Goal: Task Accomplishment & Management: Use online tool/utility

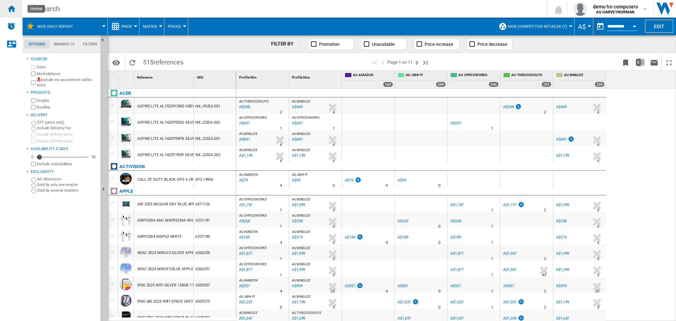
click at [14, 7] on ng-md-icon "Home" at bounding box center [11, 8] width 8 height 8
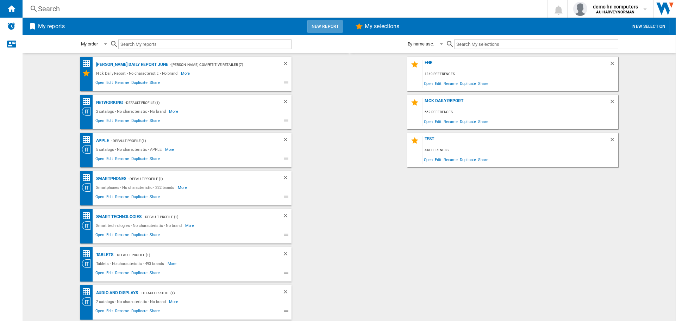
click at [334, 24] on button "New report" at bounding box center [325, 26] width 36 height 13
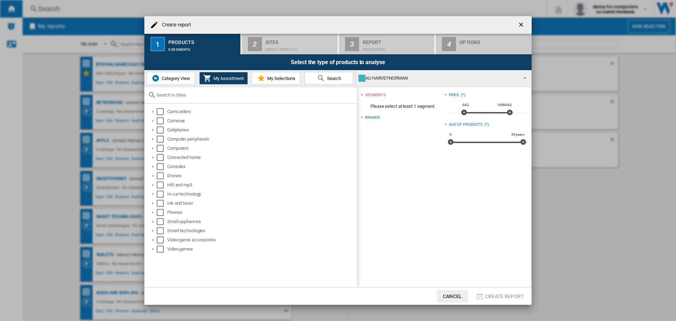
click at [163, 81] on span "Category View" at bounding box center [175, 78] width 30 height 5
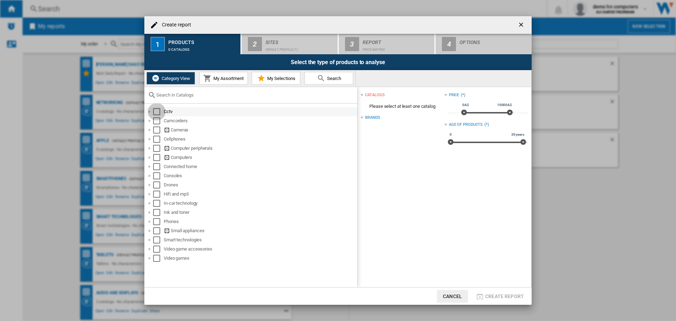
click at [158, 112] on div "Select" at bounding box center [156, 111] width 7 height 7
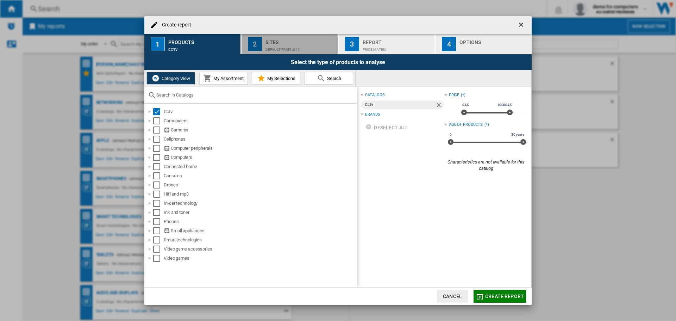
click at [270, 44] on div "Default profile (1)" at bounding box center [299, 47] width 69 height 7
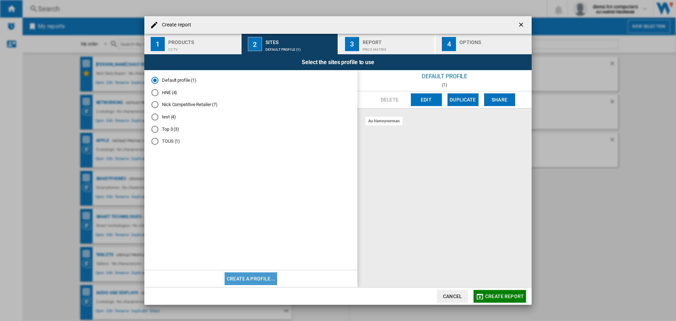
click at [251, 281] on button "Create a profile..." at bounding box center [250, 278] width 52 height 13
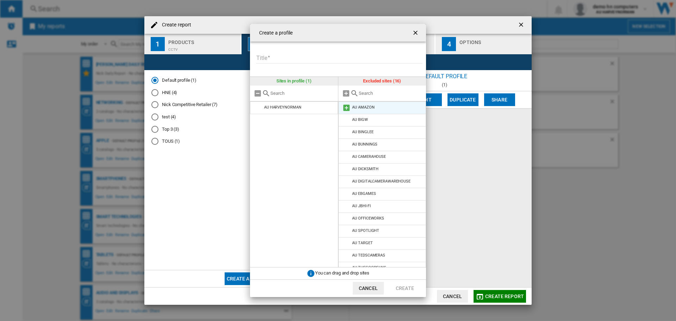
click at [374, 105] on li "AU AMAZON" at bounding box center [382, 107] width 88 height 13
click at [347, 110] on md-icon at bounding box center [346, 107] width 8 height 8
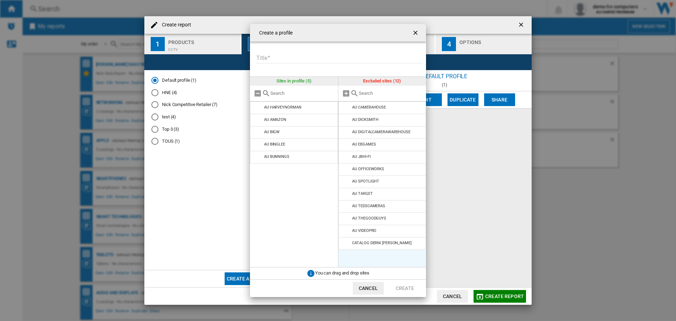
click at [347, 110] on md-icon at bounding box center [346, 107] width 8 height 8
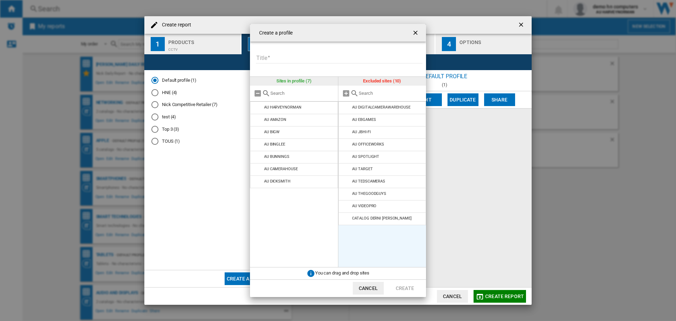
click at [347, 110] on md-icon at bounding box center [346, 107] width 8 height 8
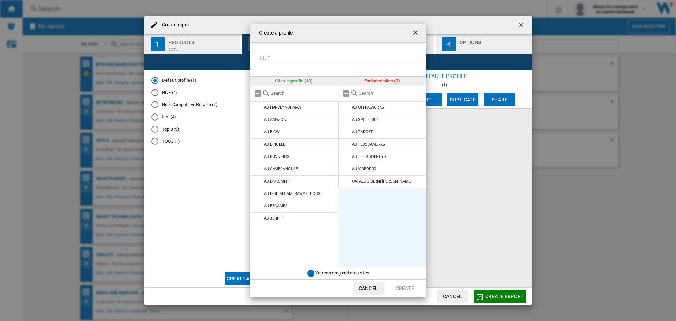
click at [347, 110] on md-icon at bounding box center [346, 107] width 8 height 8
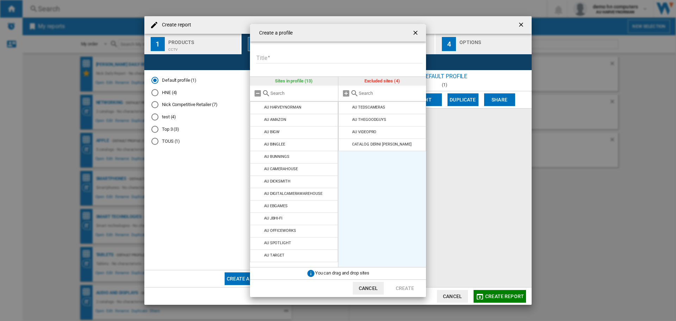
click at [347, 110] on md-icon at bounding box center [346, 107] width 8 height 8
click at [299, 61] on input "Title" at bounding box center [339, 58] width 166 height 11
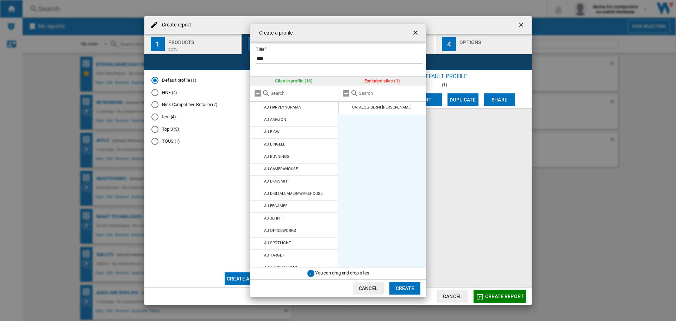
type input "**"
click at [400, 287] on button "Create" at bounding box center [404, 287] width 31 height 13
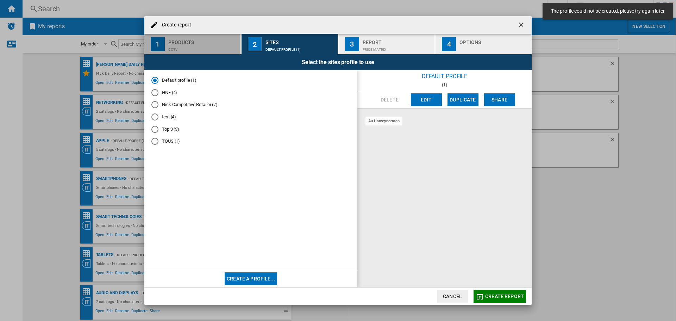
click at [193, 45] on div "Cctv" at bounding box center [202, 47] width 69 height 7
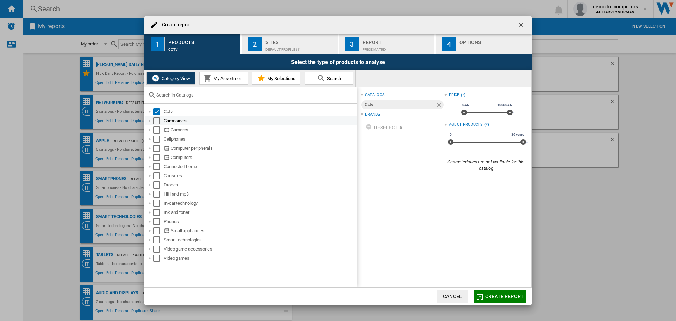
click at [160, 120] on div "Select" at bounding box center [156, 120] width 7 height 7
click at [158, 132] on div "Select" at bounding box center [156, 129] width 7 height 7
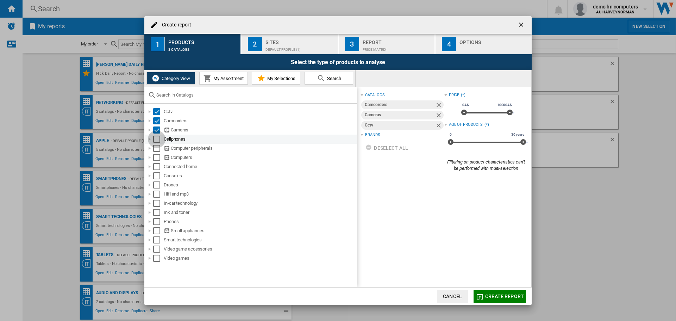
click at [156, 142] on div "Select" at bounding box center [156, 138] width 7 height 7
click at [156, 151] on div "Select" at bounding box center [156, 148] width 7 height 7
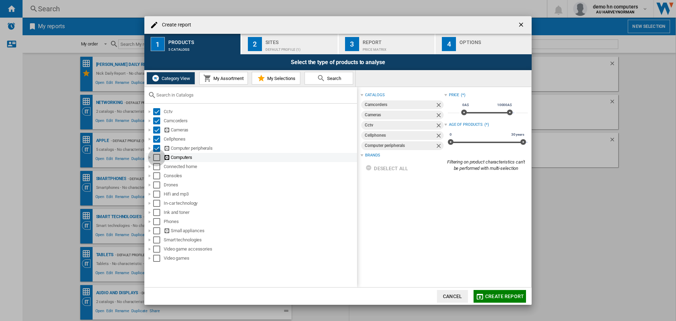
click at [156, 159] on div "Select" at bounding box center [156, 157] width 7 height 7
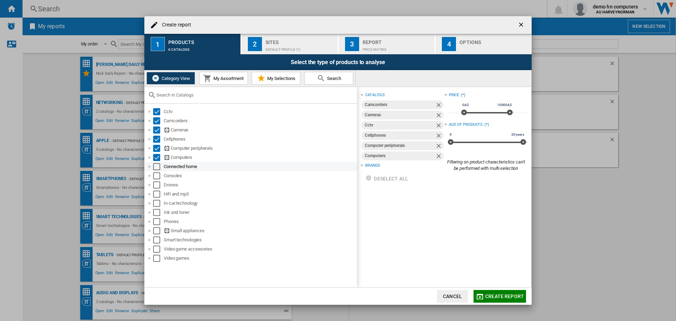
click at [156, 170] on div "Connected home" at bounding box center [251, 166] width 212 height 9
click at [156, 167] on div "Select" at bounding box center [156, 166] width 7 height 7
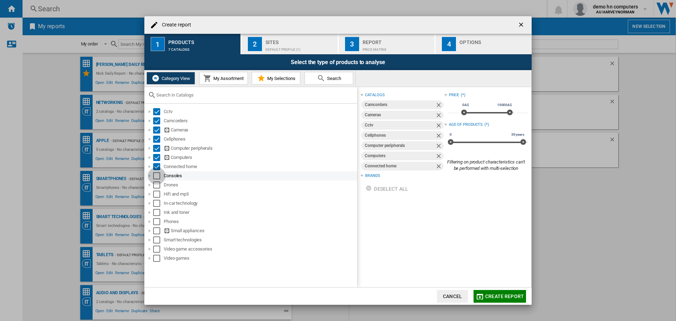
click at [156, 177] on div "Select" at bounding box center [156, 175] width 7 height 7
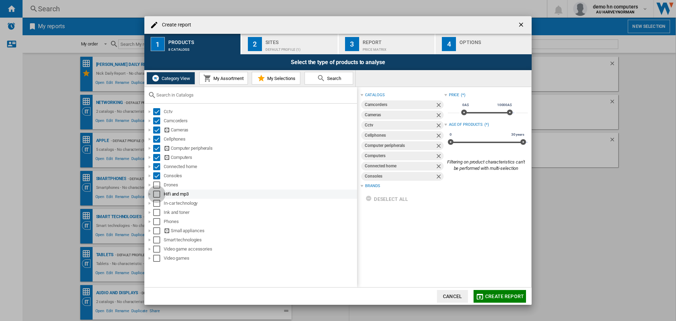
click at [158, 191] on div "Select" at bounding box center [156, 193] width 7 height 7
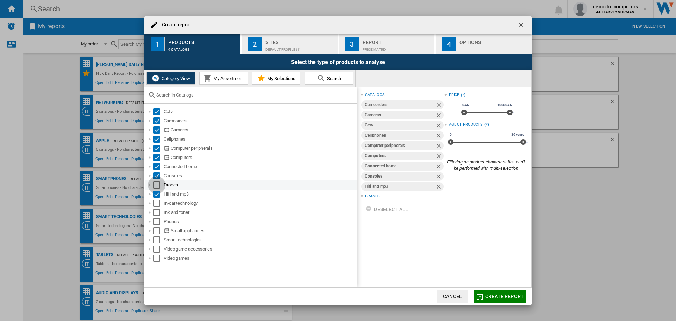
click at [157, 187] on div "Select" at bounding box center [156, 184] width 7 height 7
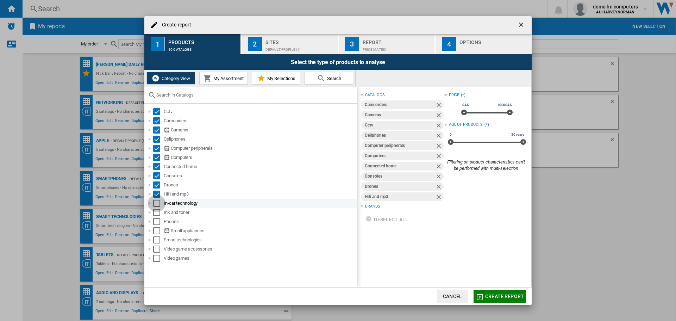
click at [157, 200] on div "Select" at bounding box center [156, 203] width 7 height 7
click at [159, 216] on div "Ink and toner" at bounding box center [251, 212] width 212 height 9
click at [154, 211] on div "Select" at bounding box center [156, 212] width 7 height 7
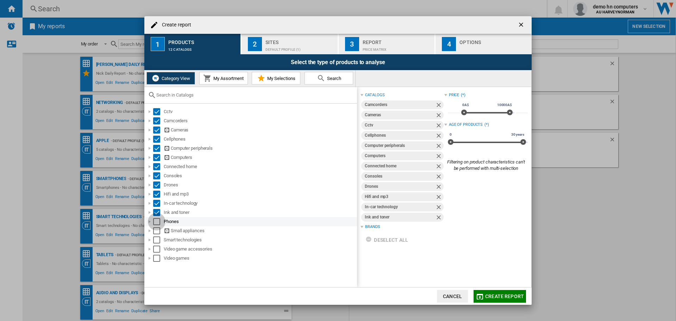
click at [157, 220] on div "Select" at bounding box center [156, 221] width 7 height 7
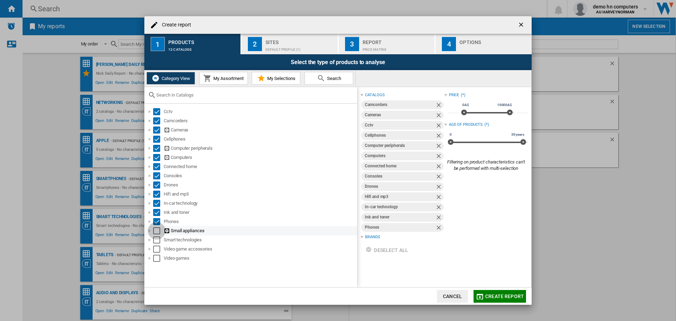
click at [157, 231] on div "Select" at bounding box center [156, 230] width 7 height 7
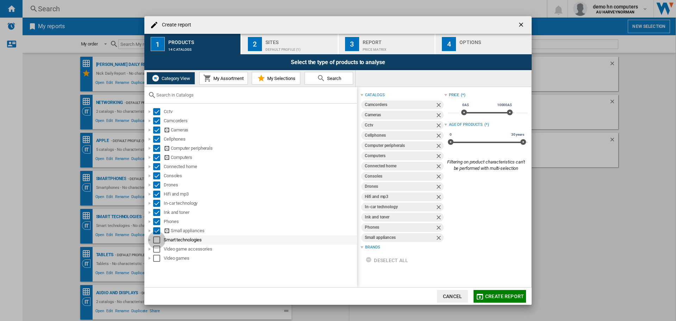
click at [156, 239] on div "Select" at bounding box center [156, 239] width 7 height 7
click at [156, 247] on div "Select" at bounding box center [156, 248] width 7 height 7
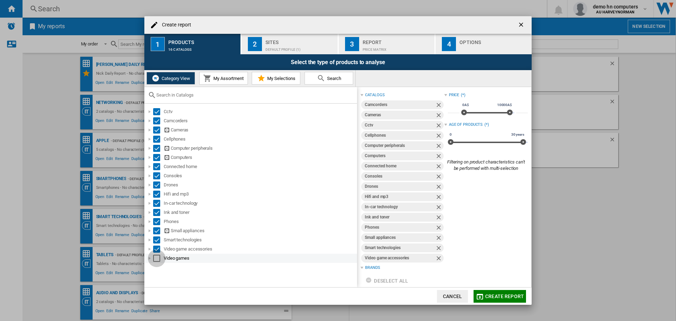
click at [158, 255] on div "Select" at bounding box center [156, 257] width 7 height 7
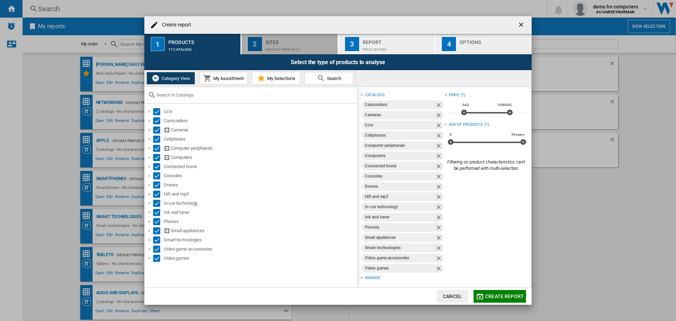
click at [265, 46] on div "Default profile (1)" at bounding box center [299, 47] width 69 height 7
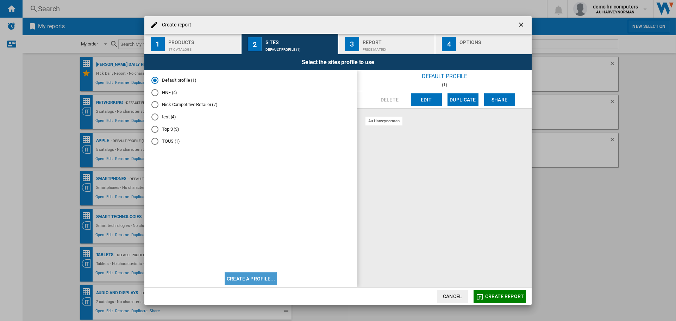
click at [264, 275] on button "Create a profile..." at bounding box center [250, 278] width 52 height 13
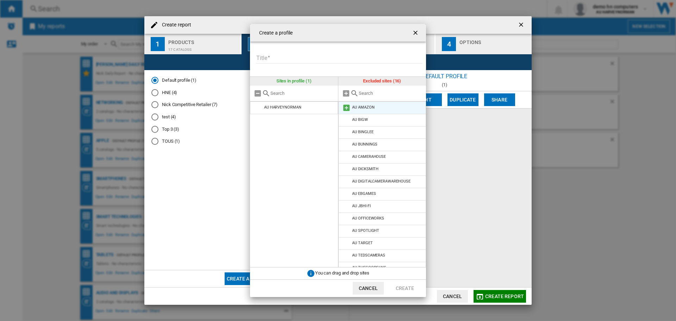
click at [345, 110] on md-icon "Create a ..." at bounding box center [346, 107] width 8 height 8
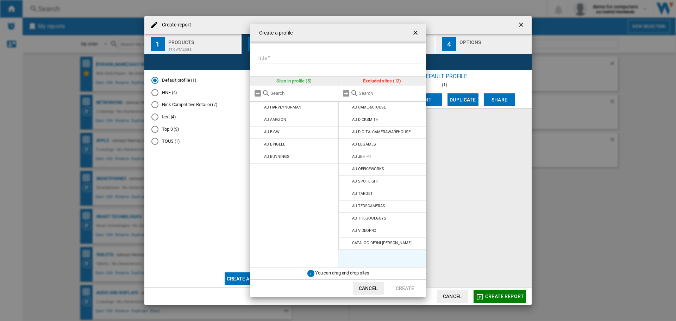
click at [345, 110] on md-icon "Create a ..." at bounding box center [346, 107] width 8 height 8
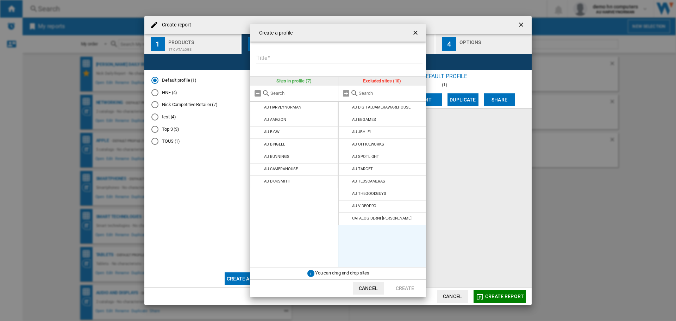
click at [345, 110] on md-icon "Create a ..." at bounding box center [346, 107] width 8 height 8
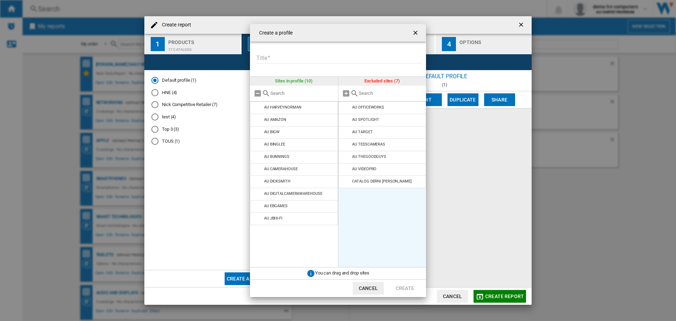
click at [345, 110] on md-icon "Create a ..." at bounding box center [346, 107] width 8 height 8
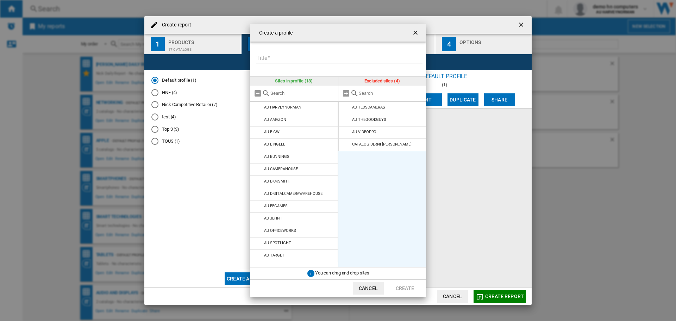
click at [345, 110] on md-icon "Create a ..." at bounding box center [346, 107] width 8 height 8
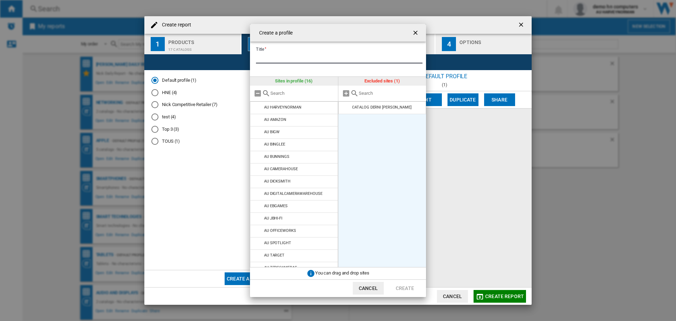
click at [301, 61] on input "Title" at bounding box center [339, 58] width 166 height 11
type input "**********"
click at [407, 285] on button "Create" at bounding box center [404, 287] width 31 height 13
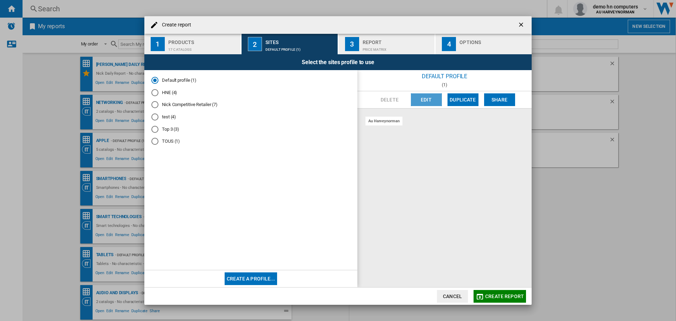
click at [425, 101] on button "Edit" at bounding box center [426, 99] width 31 height 13
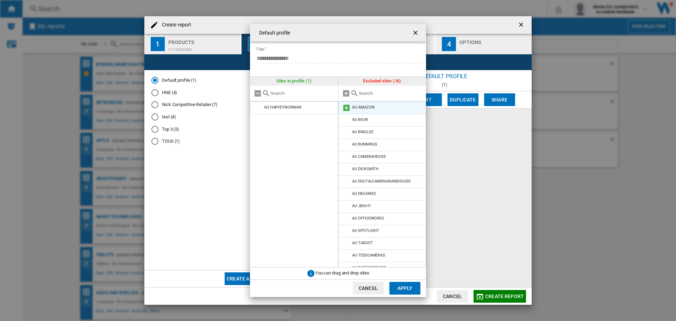
click at [347, 107] on md-icon "Default profile ..." at bounding box center [346, 107] width 8 height 8
click at [414, 36] on ng-md-icon "getI18NText('BUTTONS.CLOSE_DIALOG')" at bounding box center [416, 33] width 8 height 8
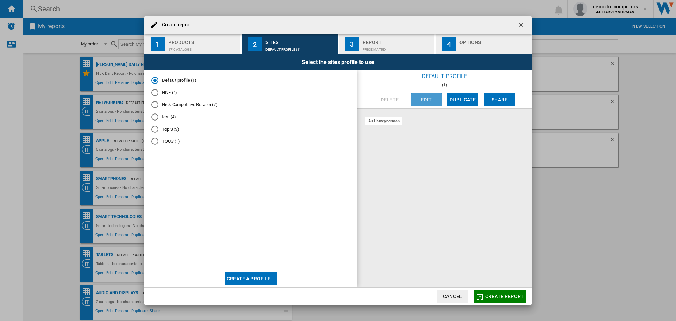
click at [433, 101] on button "Edit" at bounding box center [426, 99] width 31 height 13
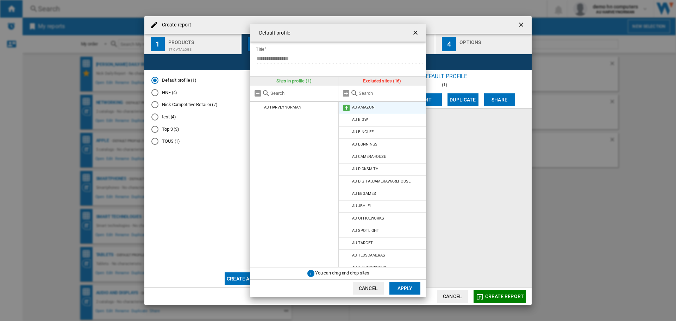
click at [344, 108] on md-icon "Default profile ..." at bounding box center [346, 107] width 8 height 8
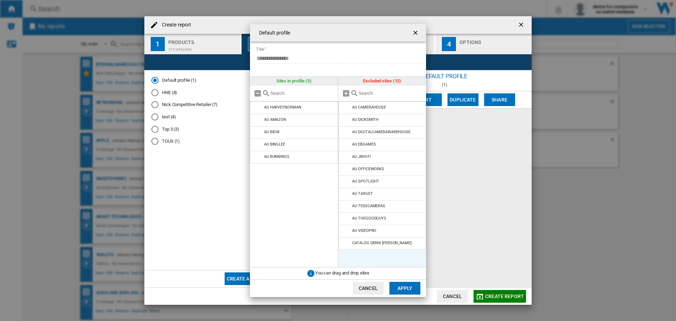
click at [344, 108] on md-icon "Default profile ..." at bounding box center [346, 107] width 8 height 8
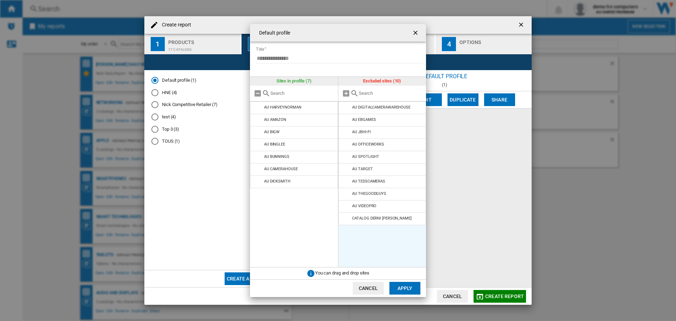
click at [344, 108] on md-icon "Default profile ..." at bounding box center [346, 107] width 8 height 8
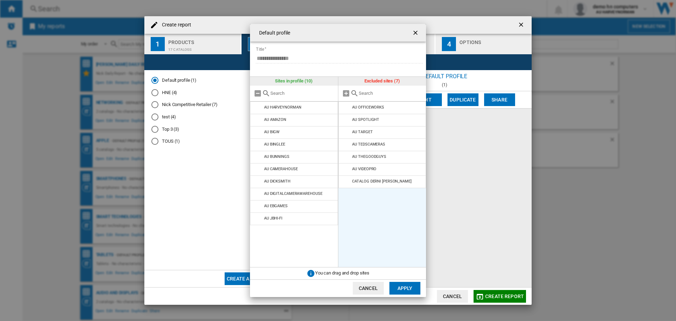
click at [344, 108] on md-icon "Default profile ..." at bounding box center [346, 107] width 8 height 8
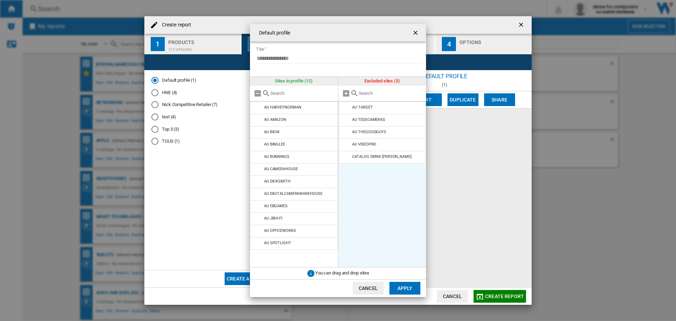
click at [344, 108] on md-icon "Default profile ..." at bounding box center [346, 107] width 8 height 8
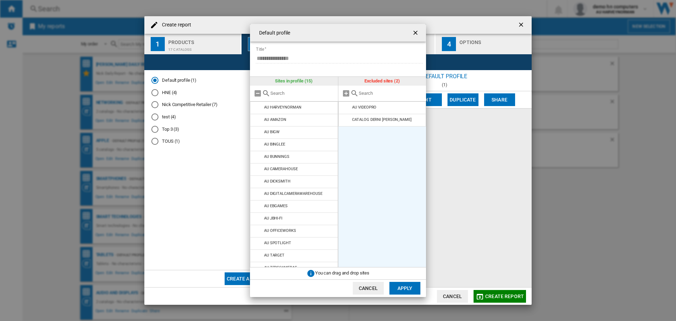
click at [344, 108] on md-icon "Default profile ..." at bounding box center [346, 107] width 8 height 8
click at [404, 285] on button "Apply" at bounding box center [404, 287] width 31 height 13
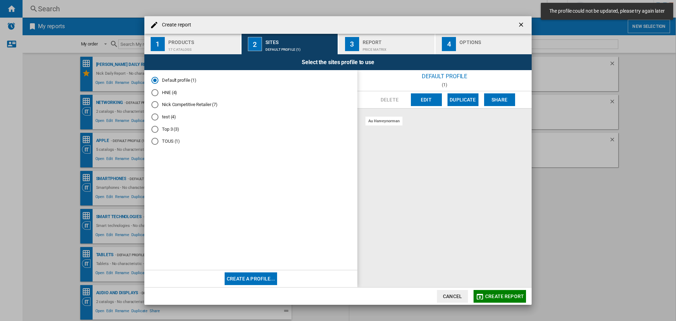
click at [387, 157] on div "au harveynorman" at bounding box center [444, 197] width 174 height 179
click at [164, 92] on md-radio-button "HNE (4)" at bounding box center [250, 92] width 199 height 7
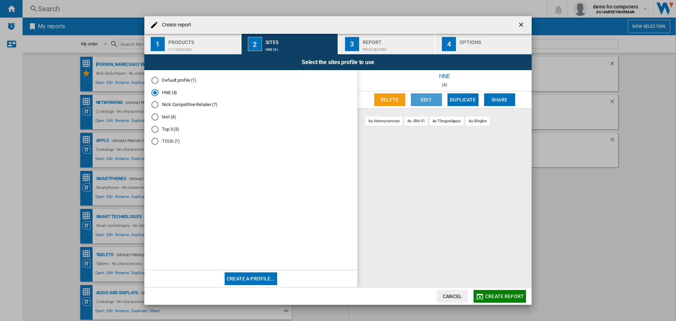
click at [426, 99] on button "Edit" at bounding box center [426, 99] width 31 height 13
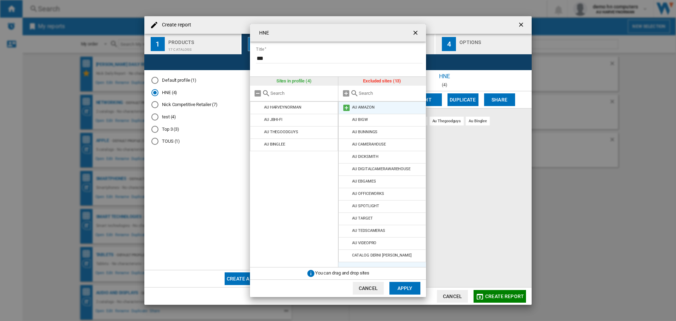
click at [347, 107] on md-icon "HNE Title ..." at bounding box center [346, 107] width 8 height 8
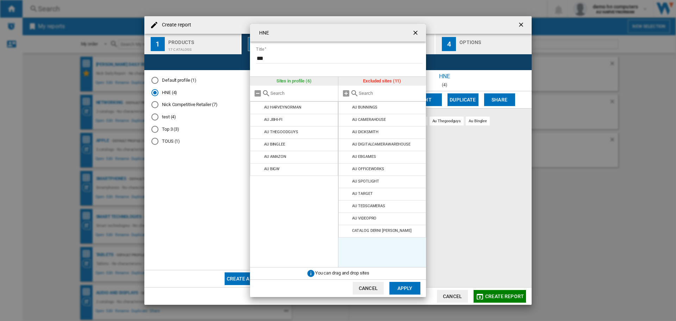
click at [347, 107] on md-icon "HNE Title ..." at bounding box center [346, 107] width 8 height 8
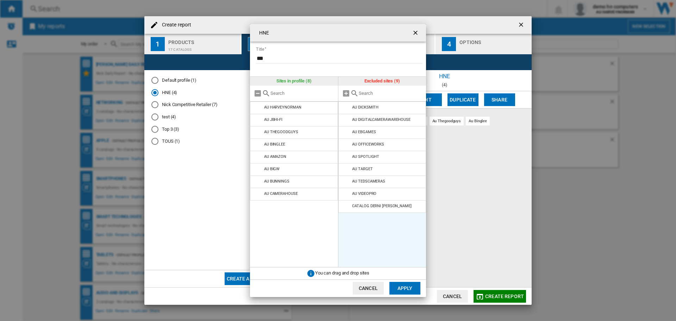
click at [347, 107] on md-icon "HNE Title ..." at bounding box center [346, 107] width 8 height 8
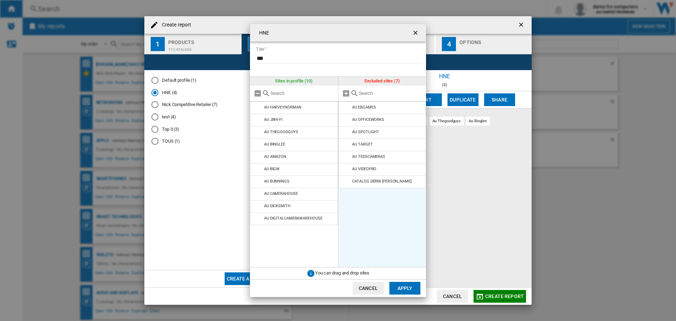
click at [347, 107] on md-icon "HNE Title ..." at bounding box center [346, 107] width 8 height 8
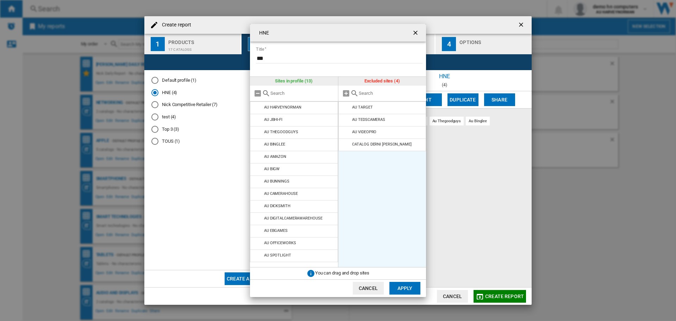
click at [347, 107] on md-icon "HNE Title ..." at bounding box center [346, 107] width 8 height 8
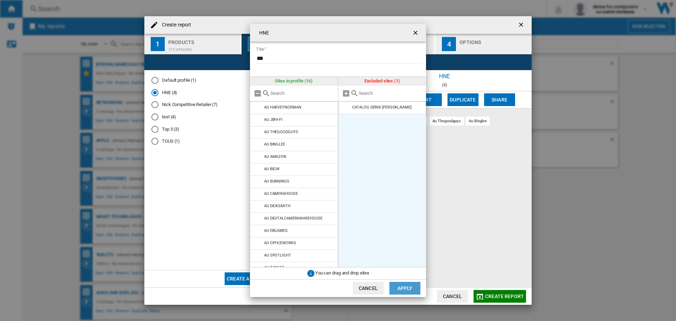
click at [404, 291] on button "Apply" at bounding box center [404, 287] width 31 height 13
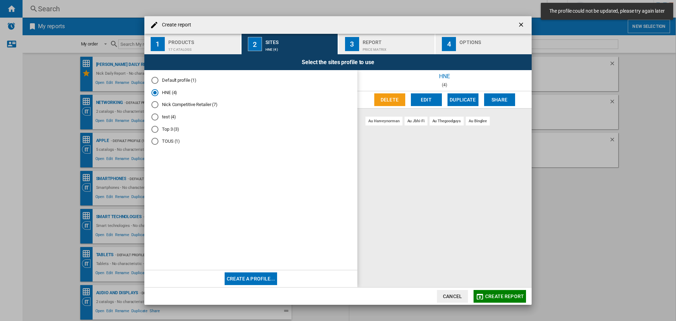
click at [362, 44] on button "3 Report Price Matrix" at bounding box center [386, 44] width 97 height 20
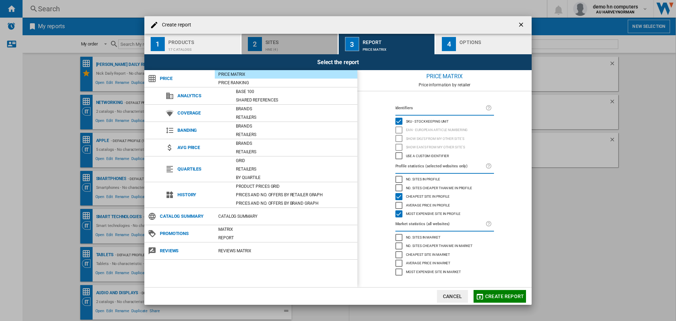
click at [289, 43] on div "Sites" at bounding box center [299, 40] width 69 height 7
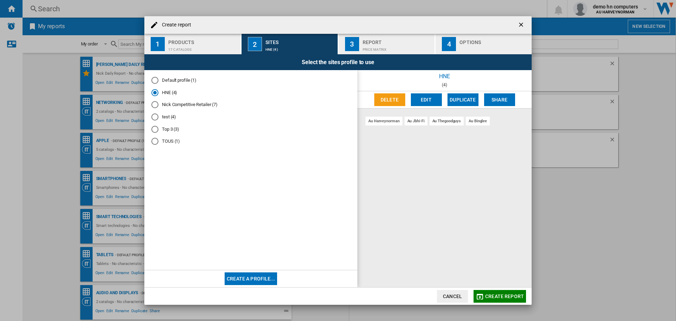
click at [171, 79] on md-radio-button "Default profile (1)" at bounding box center [250, 80] width 199 height 7
click at [496, 292] on button "Create report" at bounding box center [499, 296] width 52 height 13
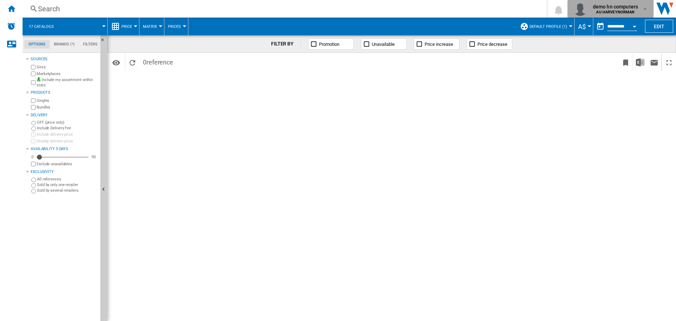
click at [639, 8] on div "demo hn computers AU HARVEYNORMAN" at bounding box center [616, 8] width 52 height 11
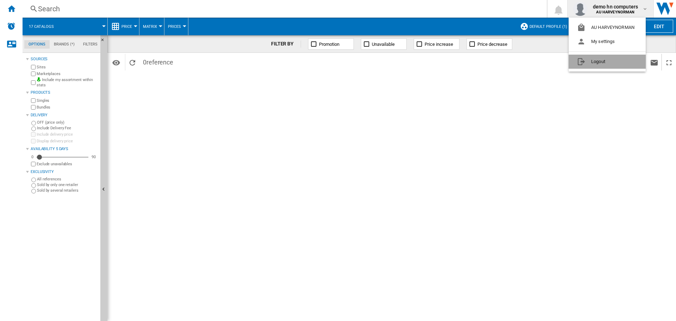
click at [598, 58] on button "Logout" at bounding box center [606, 62] width 77 height 14
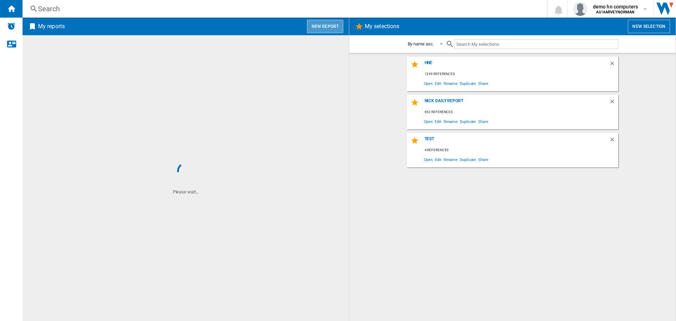
click at [328, 26] on button "New report" at bounding box center [325, 26] width 36 height 13
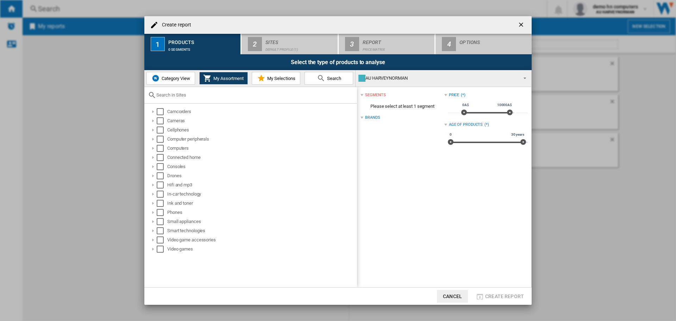
click at [163, 81] on button "Category View" at bounding box center [170, 78] width 49 height 13
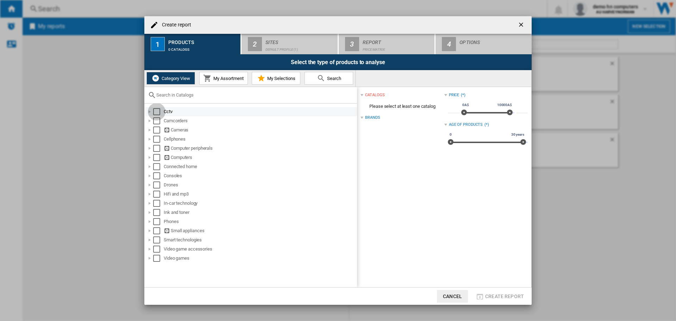
click at [157, 110] on div "Select" at bounding box center [156, 111] width 7 height 7
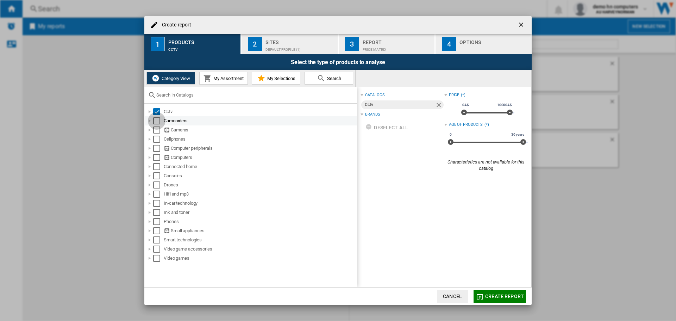
click at [158, 121] on div "Select" at bounding box center [156, 120] width 7 height 7
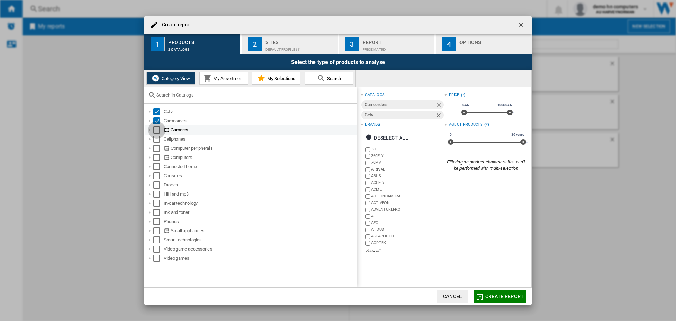
click at [157, 132] on div "Select" at bounding box center [156, 129] width 7 height 7
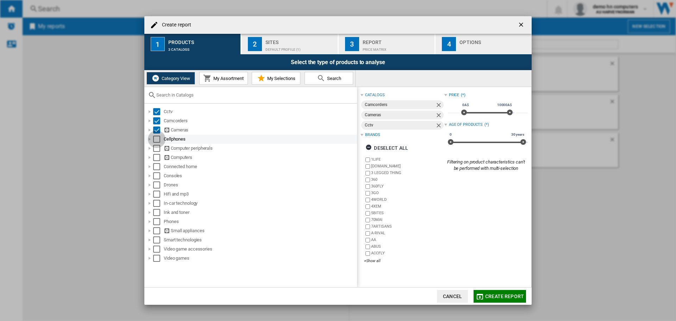
click at [157, 135] on div "Select" at bounding box center [156, 138] width 7 height 7
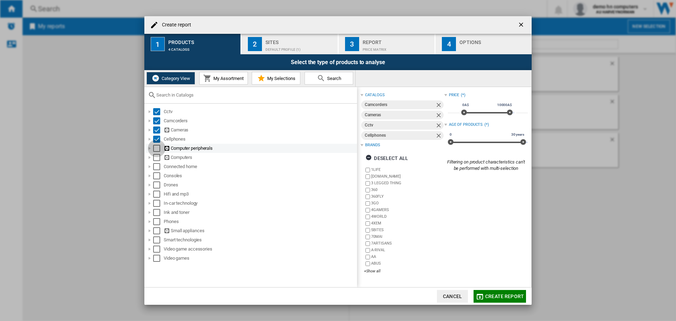
click at [158, 150] on div "Select" at bounding box center [156, 148] width 7 height 7
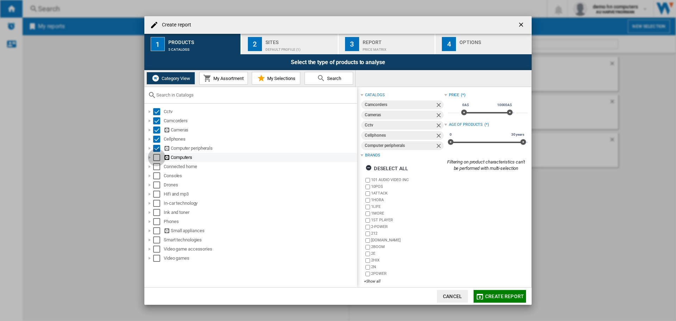
click at [157, 157] on div "Select" at bounding box center [156, 157] width 7 height 7
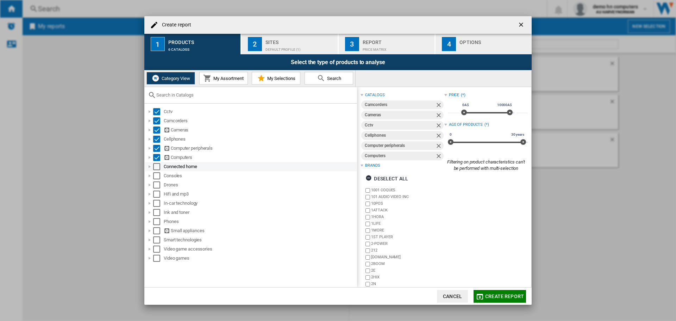
click at [157, 166] on div "Select" at bounding box center [156, 166] width 7 height 7
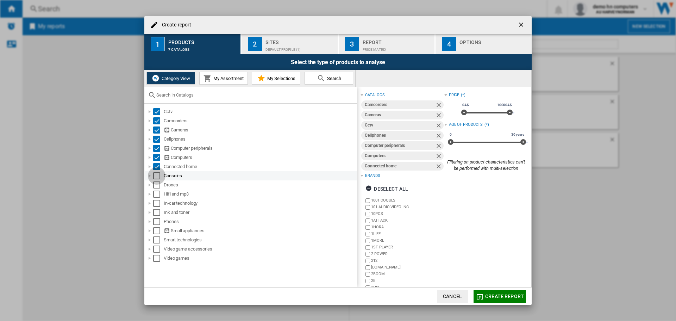
click at [157, 178] on div "Select" at bounding box center [156, 175] width 7 height 7
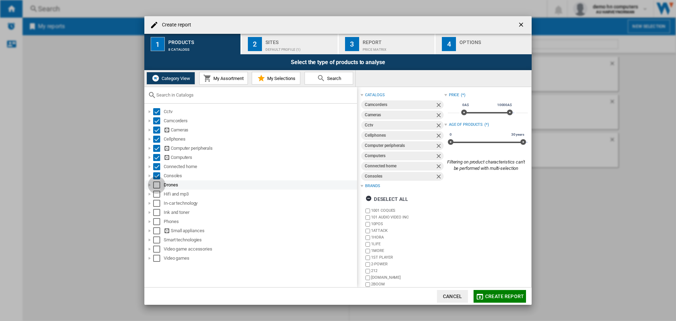
click at [157, 185] on div "Select" at bounding box center [156, 184] width 7 height 7
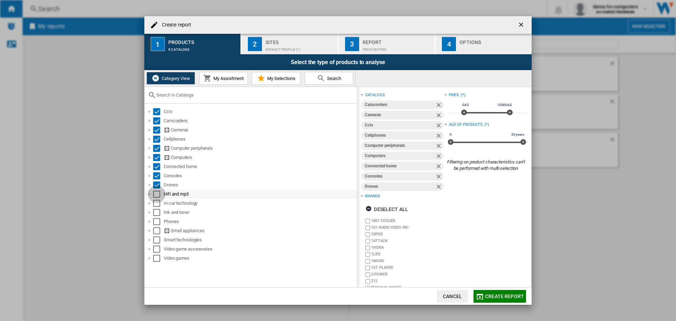
click at [157, 195] on div "Select" at bounding box center [156, 193] width 7 height 7
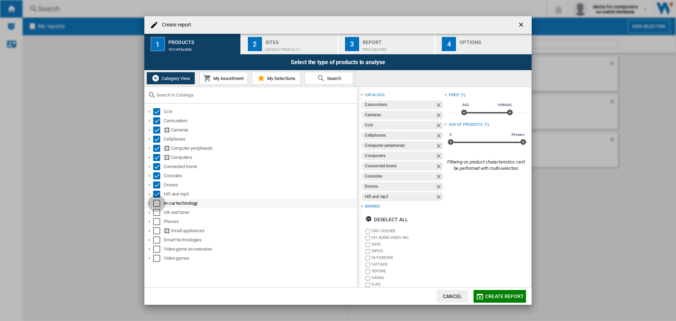
click at [157, 201] on div "Select" at bounding box center [156, 203] width 7 height 7
click at [157, 214] on div "Select" at bounding box center [156, 212] width 7 height 7
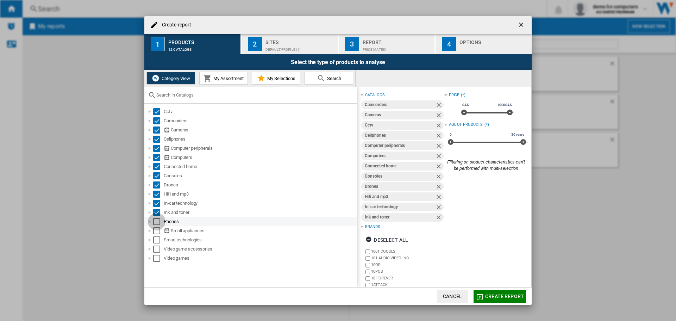
click at [156, 223] on div "Select" at bounding box center [156, 221] width 7 height 7
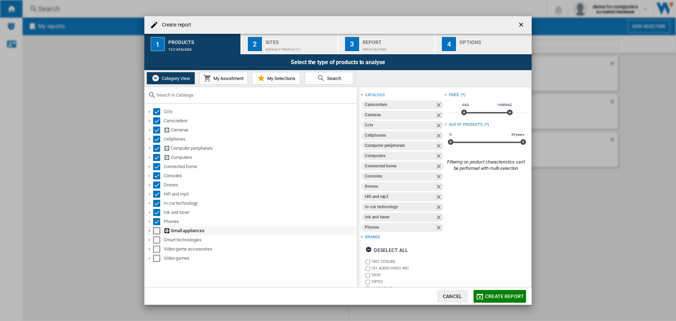
click at [156, 229] on div "Select" at bounding box center [156, 230] width 7 height 7
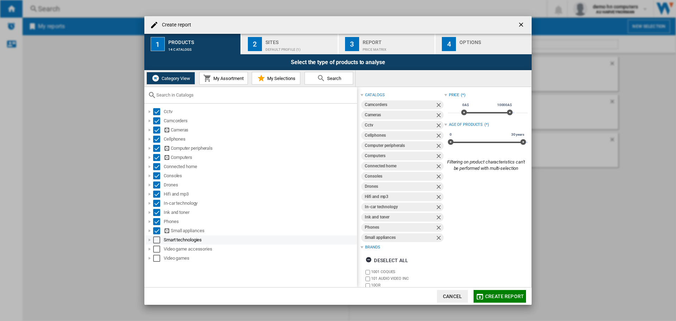
click at [157, 239] on div "Select" at bounding box center [156, 239] width 7 height 7
click at [156, 248] on div "Select" at bounding box center [156, 248] width 7 height 7
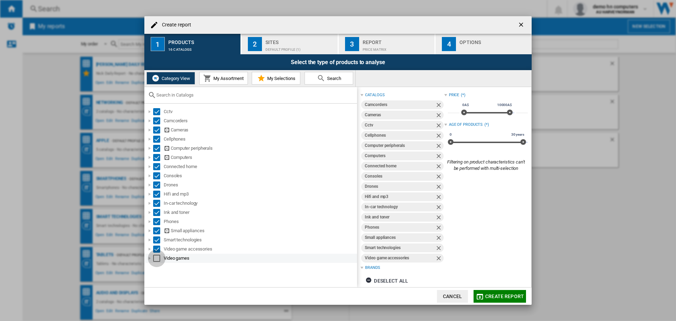
click at [157, 256] on div "Select" at bounding box center [156, 257] width 7 height 7
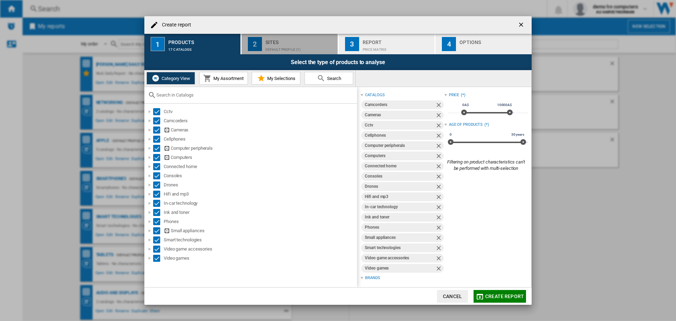
click at [264, 42] on button "2 Sites Default profile (1)" at bounding box center [289, 44] width 97 height 20
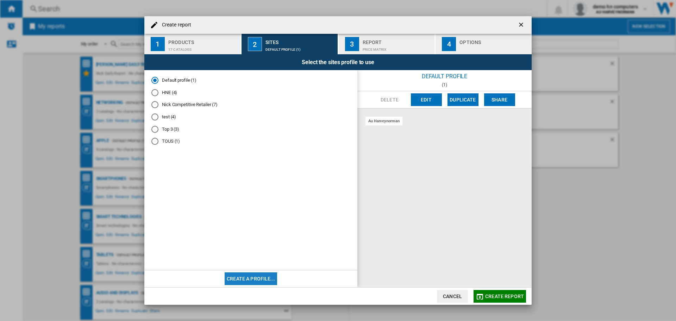
click at [270, 277] on button "Create a profile..." at bounding box center [250, 278] width 52 height 13
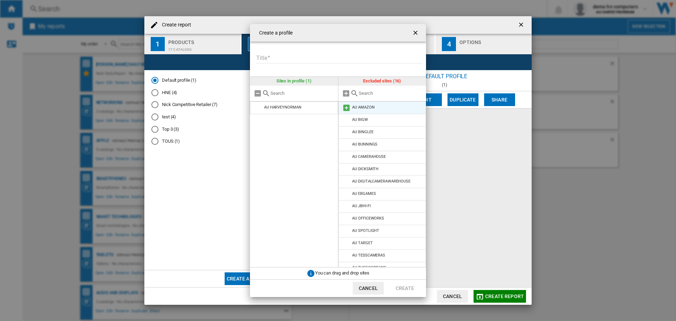
click at [347, 110] on md-icon at bounding box center [346, 107] width 8 height 8
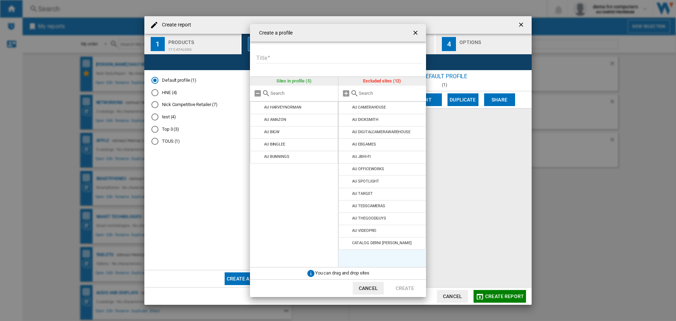
click at [347, 110] on md-icon at bounding box center [346, 107] width 8 height 8
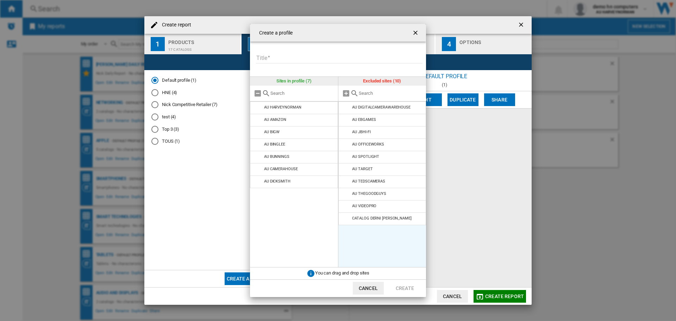
click at [347, 110] on md-icon at bounding box center [346, 107] width 8 height 8
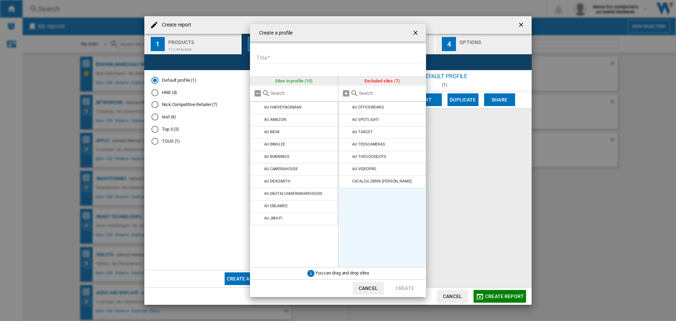
click at [347, 110] on md-icon at bounding box center [346, 107] width 8 height 8
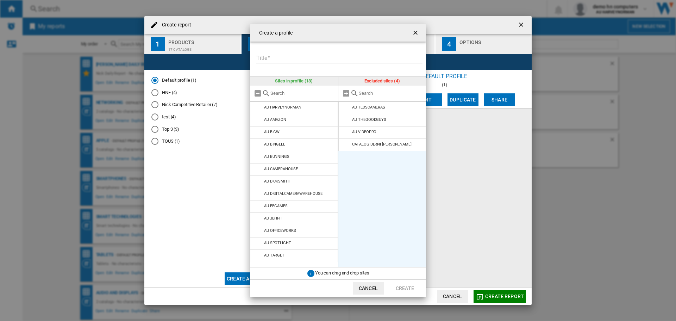
click at [347, 110] on md-icon at bounding box center [346, 107] width 8 height 8
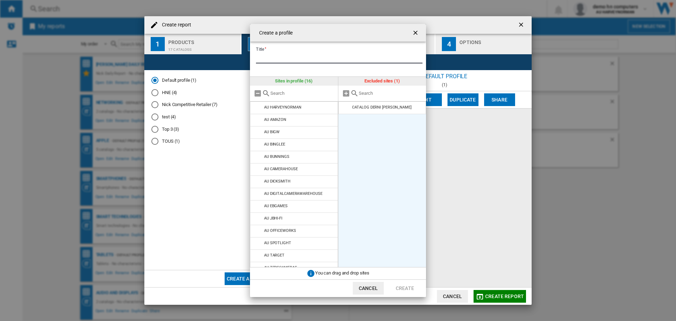
click at [309, 59] on input "Title" at bounding box center [339, 58] width 166 height 11
type input "**********"
click at [400, 287] on button "Create" at bounding box center [404, 287] width 31 height 13
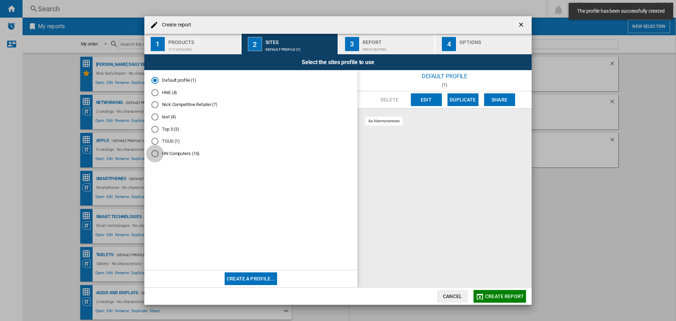
click at [155, 153] on div "HN Computers (16)" at bounding box center [154, 153] width 7 height 7
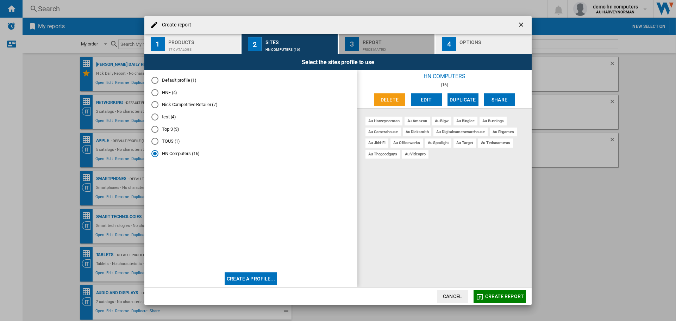
click at [396, 43] on div "Report" at bounding box center [396, 40] width 69 height 7
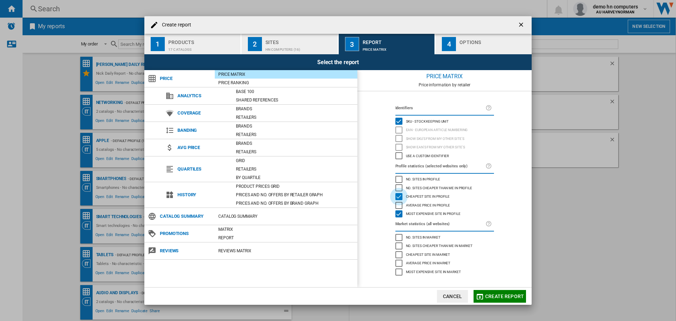
click at [398, 195] on div "Cheapest site in profile" at bounding box center [398, 196] width 7 height 7
click at [504, 294] on span "Create report" at bounding box center [504, 296] width 39 height 6
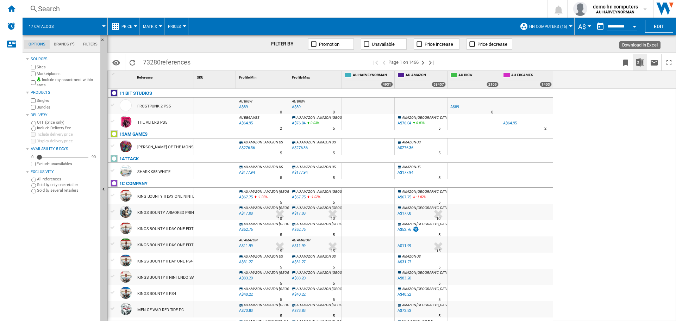
click at [639, 62] on img "Download in Excel" at bounding box center [639, 62] width 8 height 8
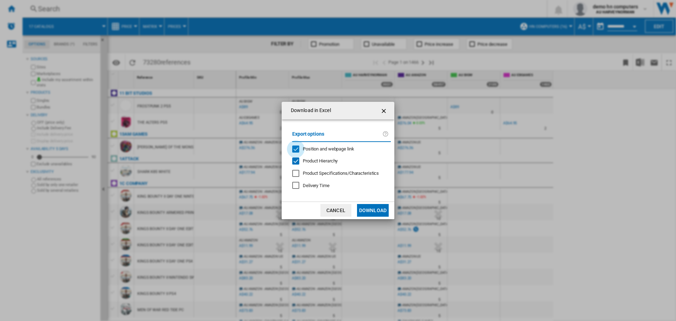
click at [295, 145] on div "Position and webpage link" at bounding box center [295, 148] width 7 height 7
click at [368, 211] on button "Download" at bounding box center [373, 210] width 32 height 13
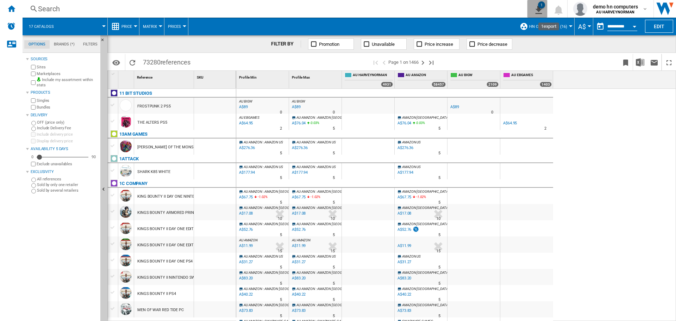
click at [542, 7] on div "1" at bounding box center [541, 4] width 7 height 7
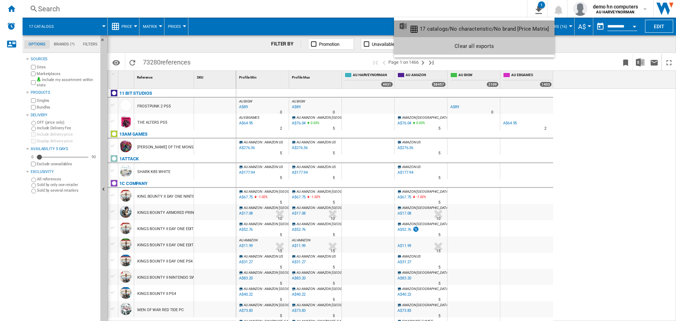
click at [475, 30] on div "17 catalogs/No characteristic/No brand [Price Matrix]" at bounding box center [483, 29] width 129 height 6
